Goal: Task Accomplishment & Management: Manage account settings

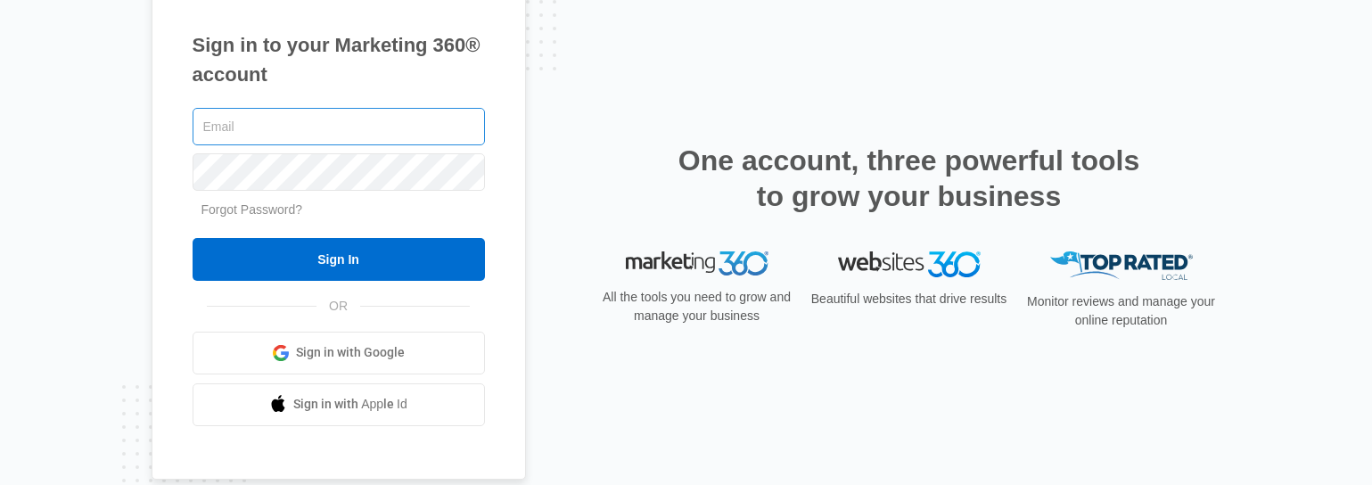
type input "[PERSON_NAME][EMAIL_ADDRESS][DOMAIN_NAME]"
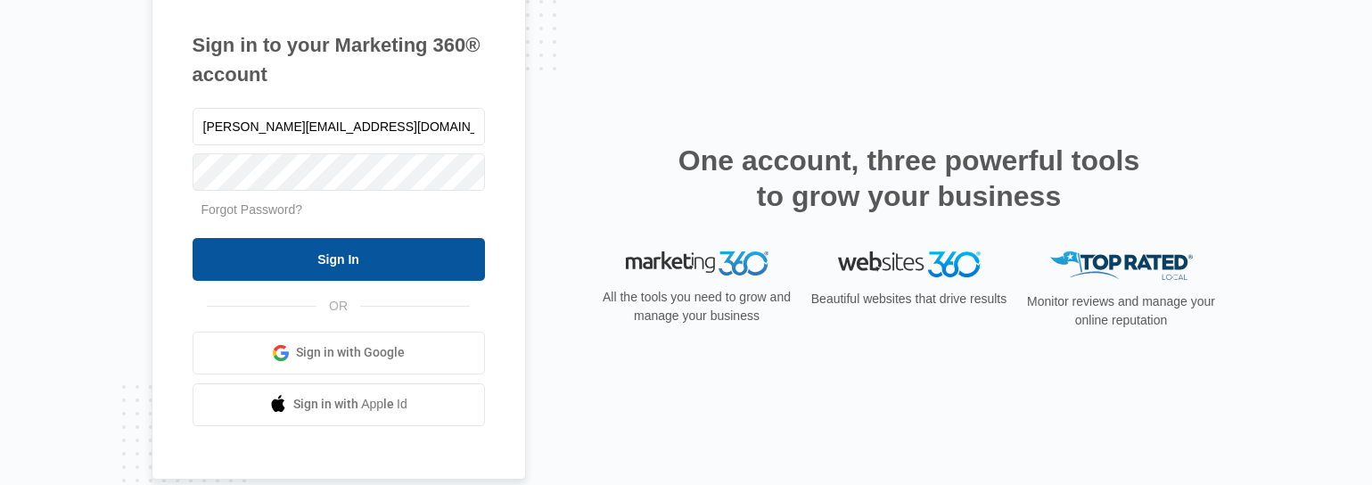
click at [341, 261] on input "Sign In" at bounding box center [339, 259] width 292 height 43
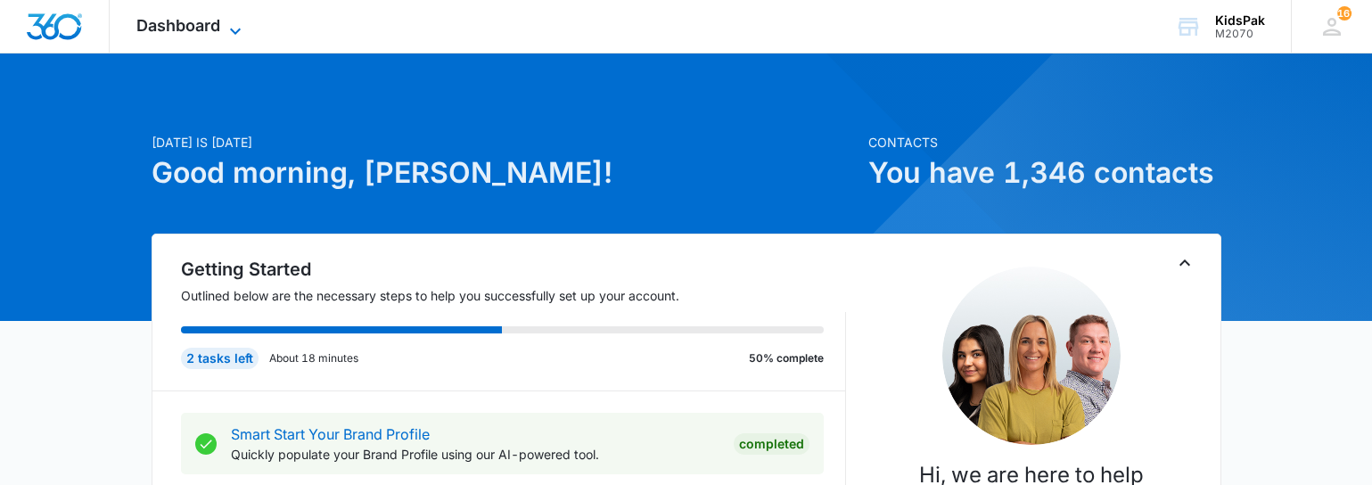
click at [197, 22] on span "Dashboard" at bounding box center [178, 25] width 84 height 19
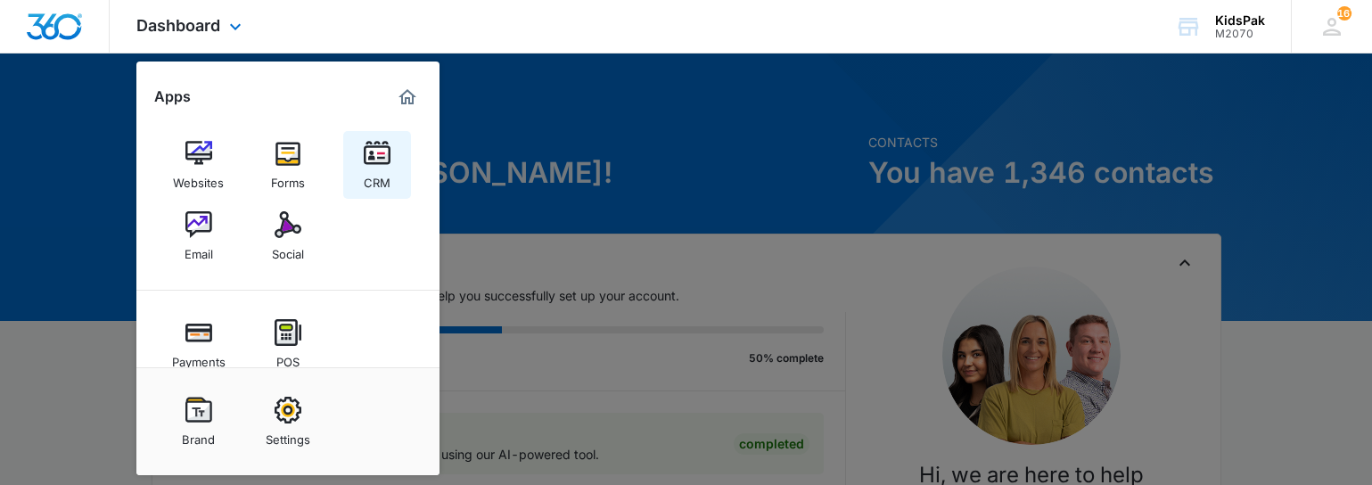
click at [382, 163] on img at bounding box center [377, 153] width 27 height 27
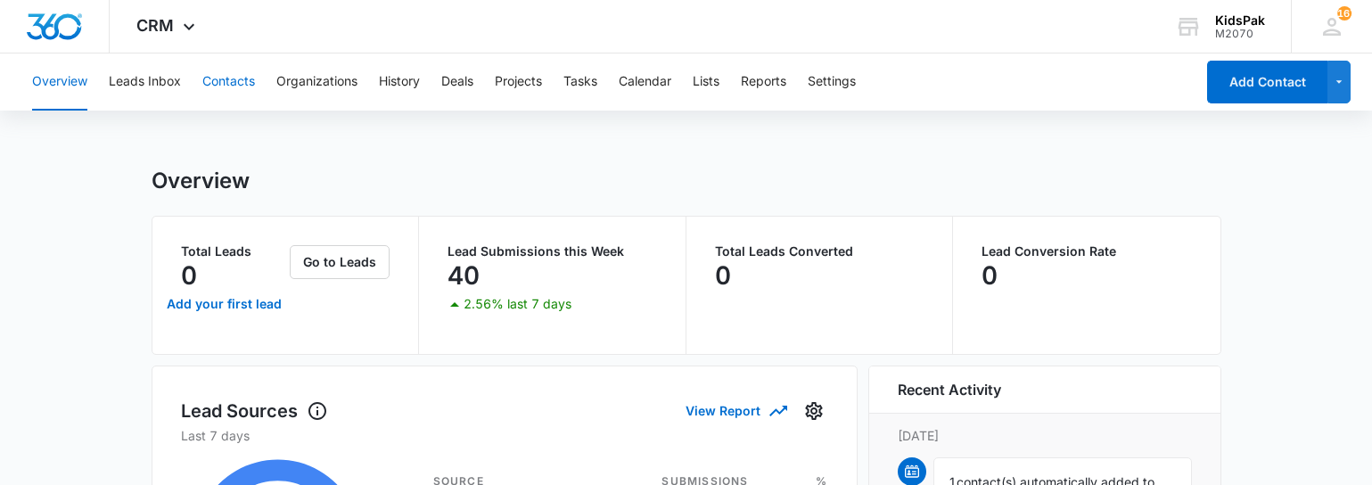
click at [234, 84] on button "Contacts" at bounding box center [228, 81] width 53 height 57
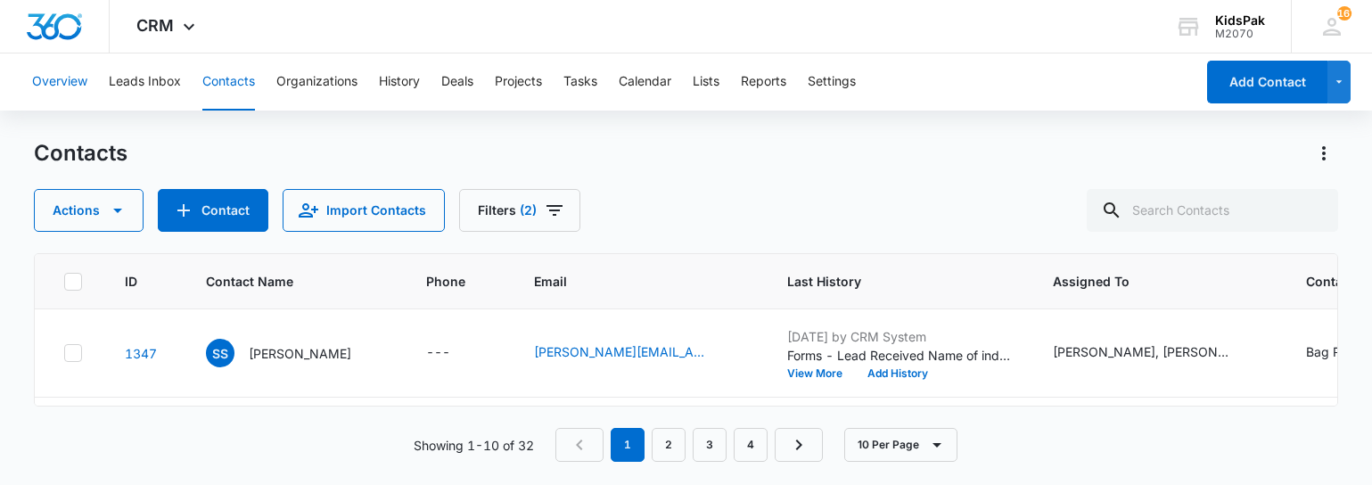
click at [58, 83] on button "Overview" at bounding box center [59, 81] width 55 height 57
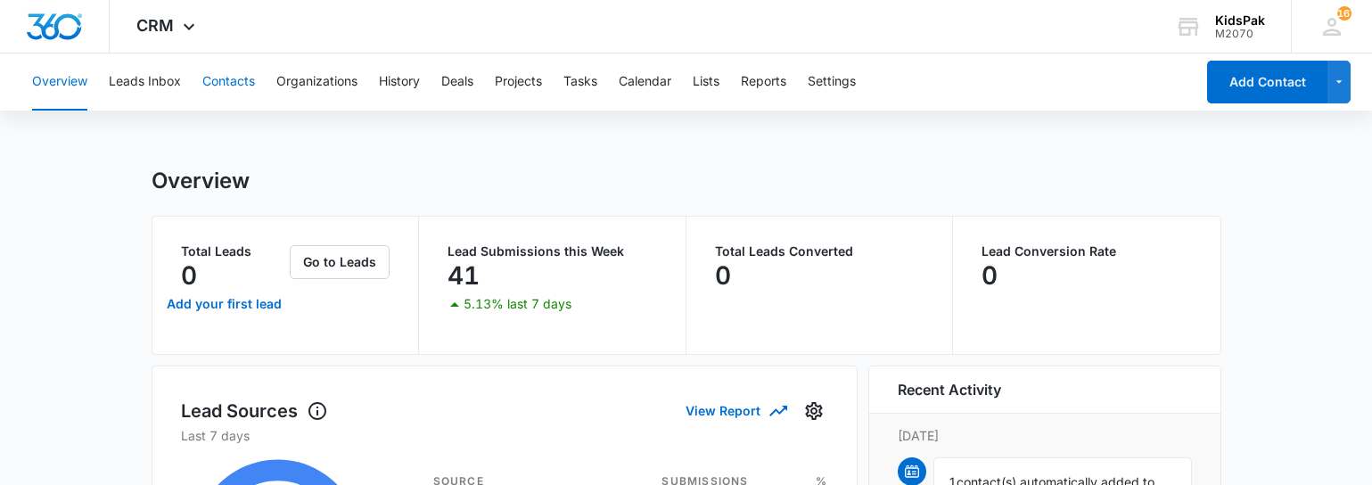
click at [229, 78] on button "Contacts" at bounding box center [228, 81] width 53 height 57
